Goal: Transaction & Acquisition: Purchase product/service

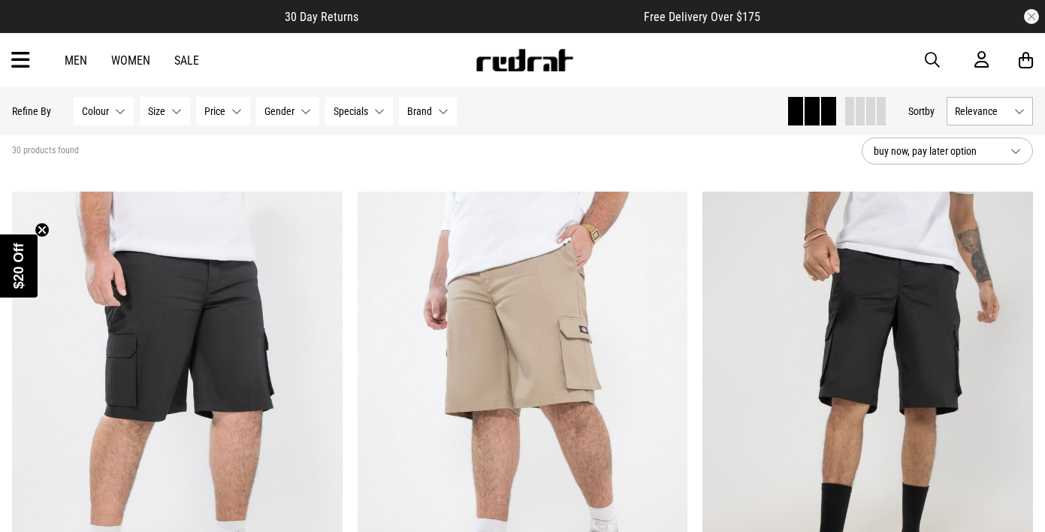
scroll to position [74, 0]
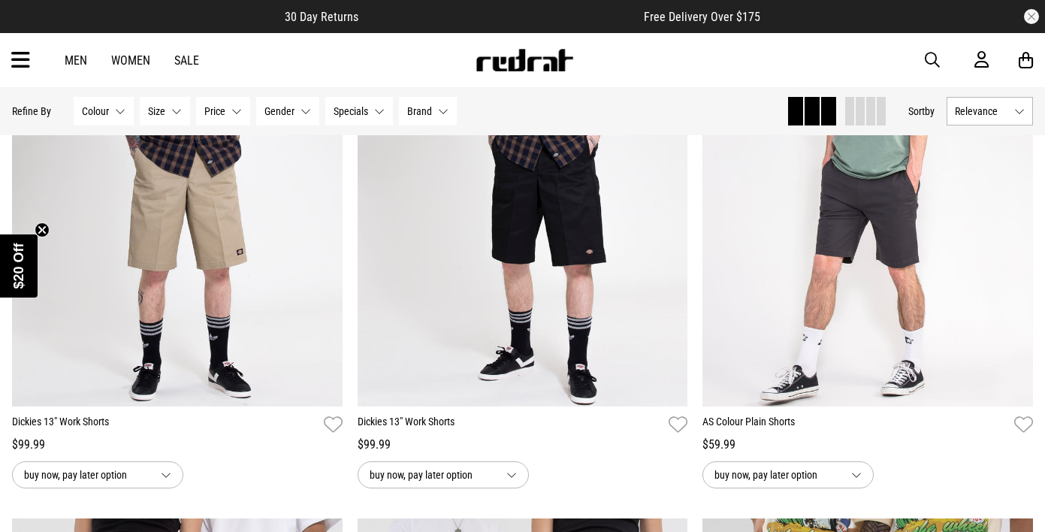
scroll to position [1473, 0]
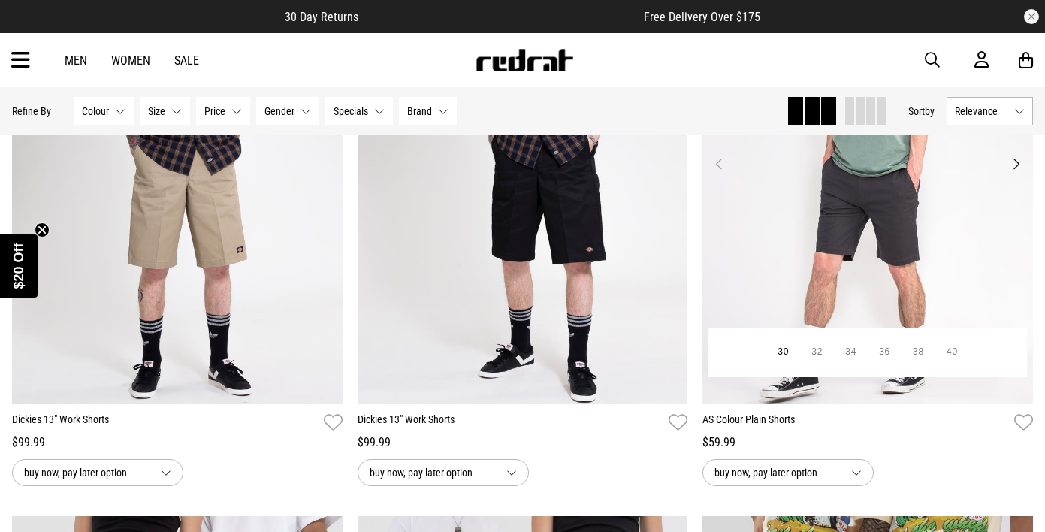
click at [1015, 157] on button "Next" at bounding box center [1015, 164] width 19 height 18
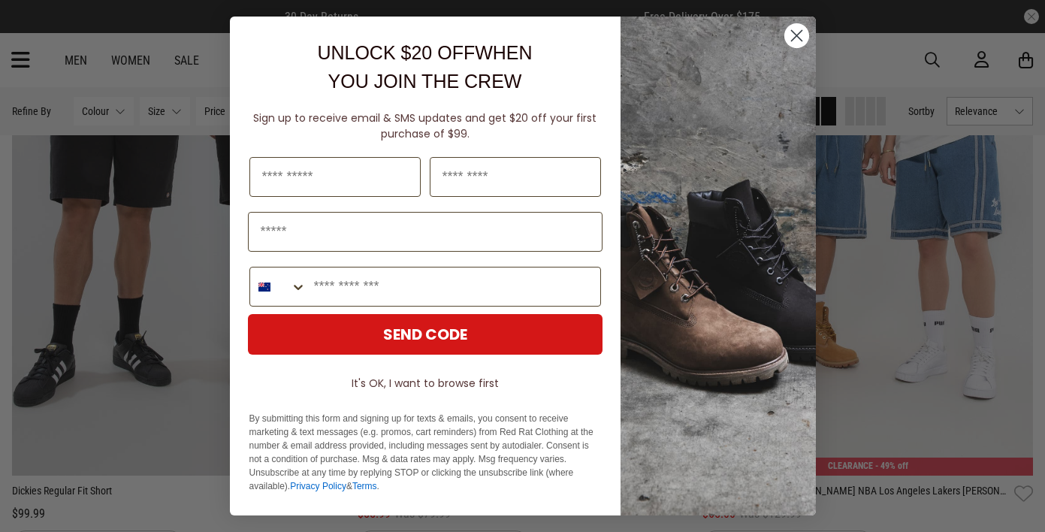
click at [798, 41] on circle "Close dialog" at bounding box center [795, 35] width 25 height 25
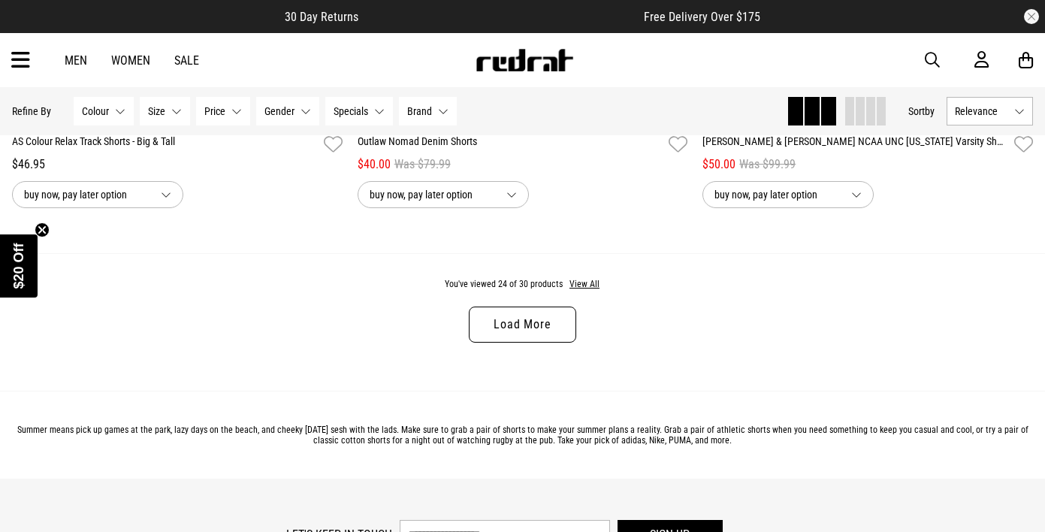
scroll to position [4631, 0]
